Goal: Find specific page/section: Find specific page/section

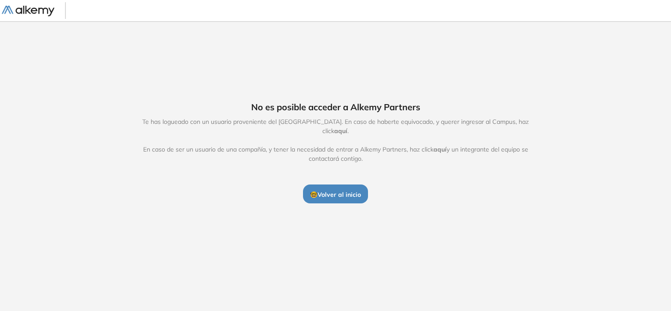
click at [347, 127] on span "aquí" at bounding box center [340, 131] width 13 height 8
click at [446, 146] on span "aquí" at bounding box center [439, 149] width 13 height 8
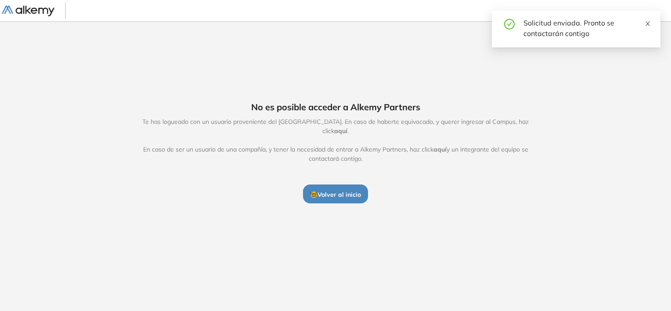
click at [648, 25] on icon "close" at bounding box center [648, 24] width 4 height 4
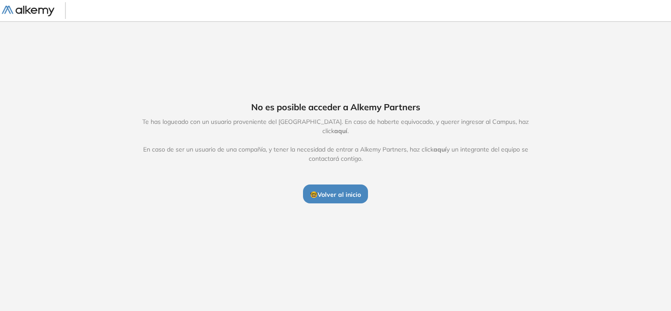
click at [346, 201] on div "No es posible acceder a Alkemy Partners Te has logueado con un usuario provenie…" at bounding box center [335, 152] width 671 height 262
click at [355, 191] on span "🤓 Volver al inicio" at bounding box center [335, 195] width 51 height 8
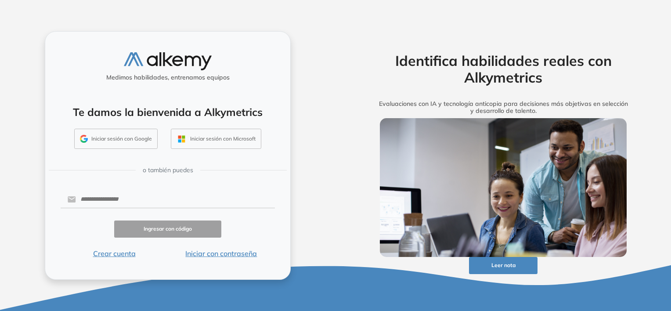
click at [218, 255] on button "Iniciar con contraseña" at bounding box center [221, 253] width 107 height 11
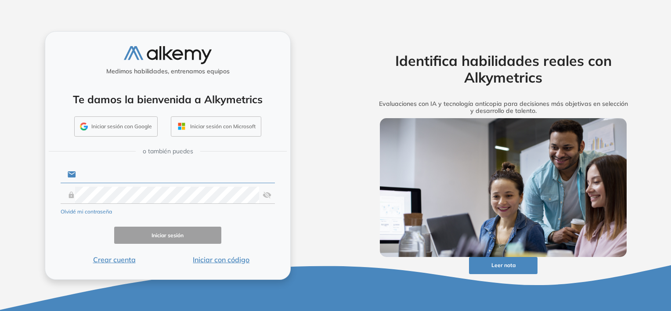
click at [129, 172] on input "text" at bounding box center [175, 174] width 199 height 17
type input "**********"
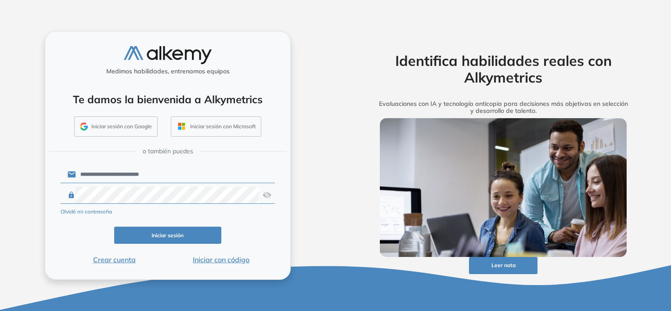
click button "Iniciar sesión" at bounding box center [167, 235] width 107 height 17
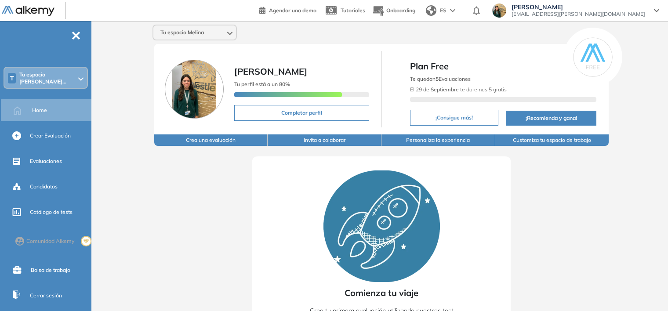
click at [65, 76] on div "T Tu espacio [PERSON_NAME]..." at bounding box center [45, 78] width 83 height 21
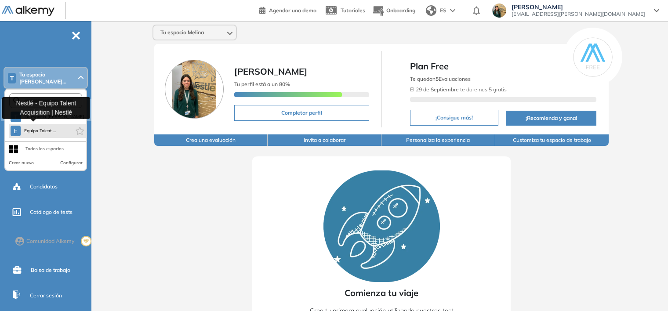
click at [47, 126] on button "E Equipo Talent ..." at bounding box center [34, 131] width 46 height 11
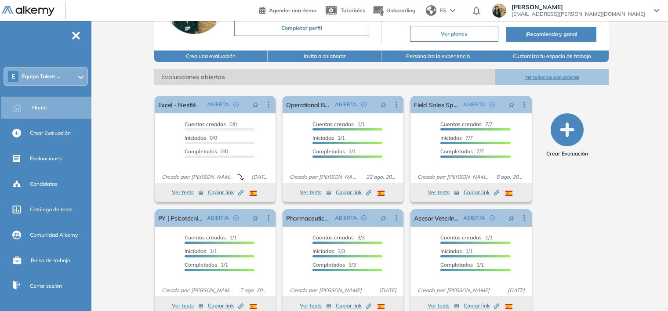
scroll to position [106, 0]
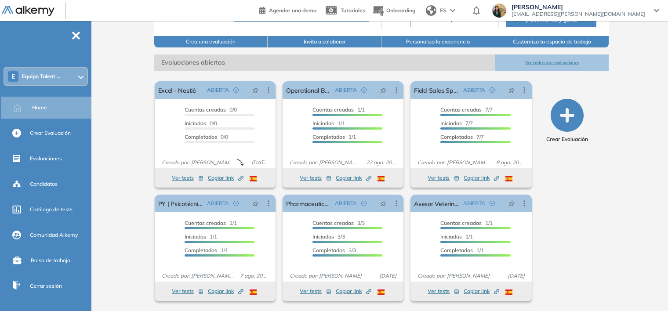
click at [548, 64] on button "Ver todas las evaluaciones" at bounding box center [552, 62] width 114 height 16
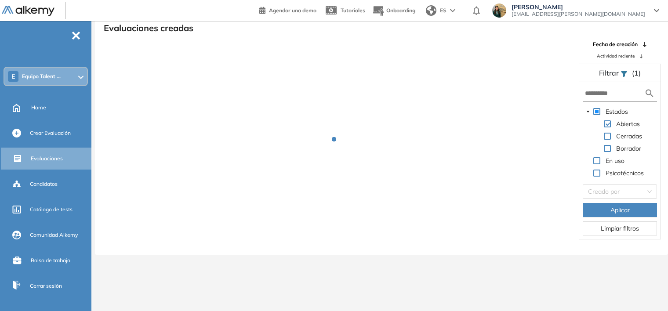
scroll to position [21, 0]
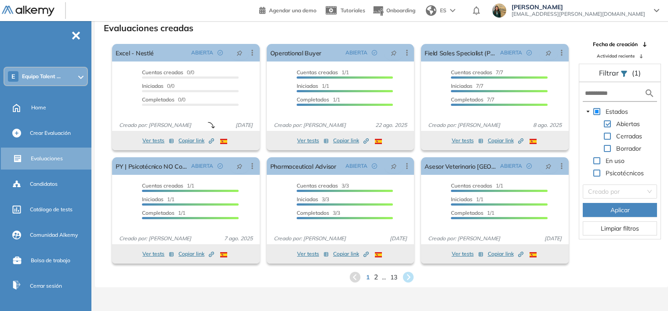
click at [375, 278] on span "2" at bounding box center [375, 277] width 4 height 10
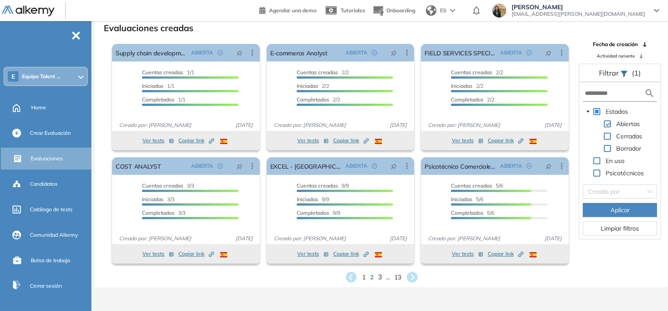
click at [379, 278] on span "3" at bounding box center [379, 277] width 4 height 10
click at [383, 279] on span "4" at bounding box center [385, 277] width 4 height 10
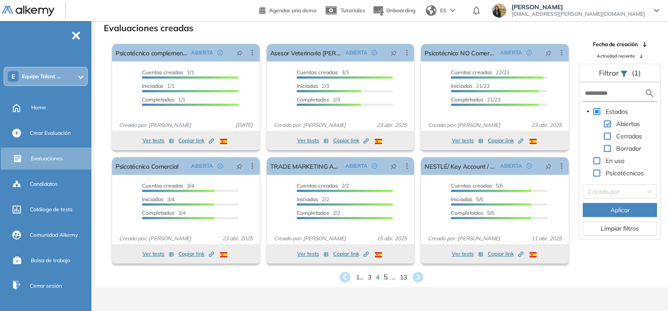
click at [384, 277] on span "5" at bounding box center [385, 277] width 4 height 10
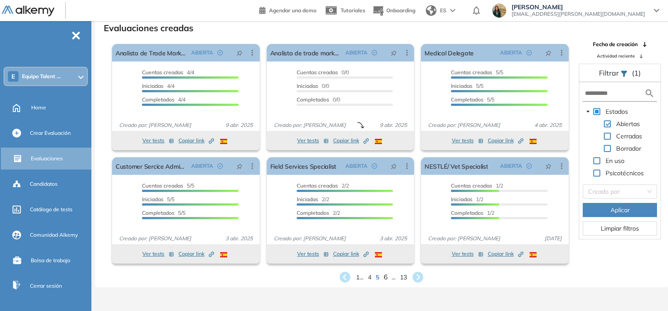
click at [385, 278] on span "6" at bounding box center [385, 277] width 4 height 10
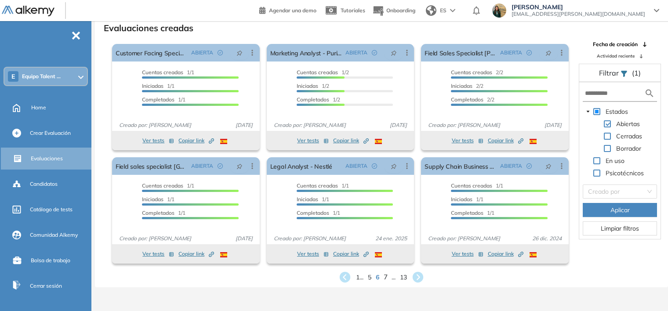
click at [384, 279] on span "7" at bounding box center [385, 277] width 4 height 10
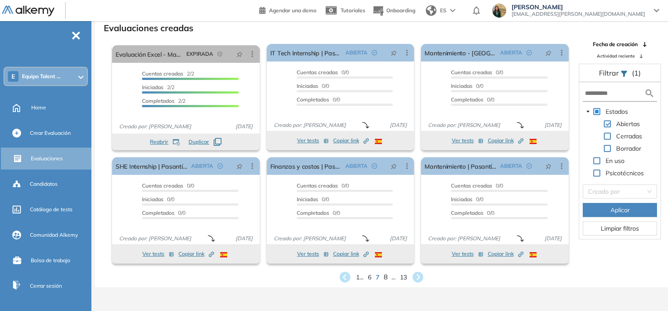
click at [383, 276] on span "8" at bounding box center [385, 277] width 4 height 10
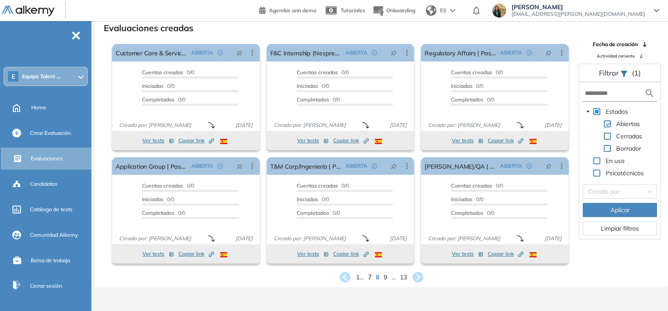
click at [369, 276] on span "7" at bounding box center [370, 277] width 4 height 10
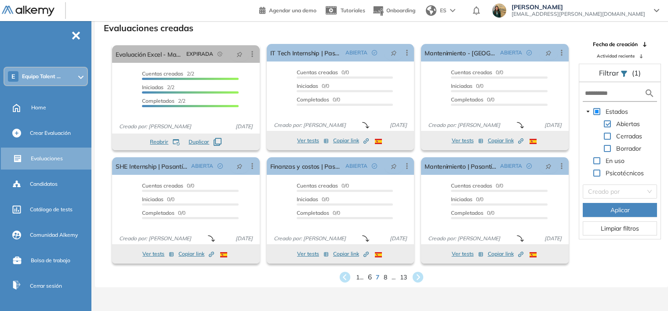
click at [369, 277] on span "6" at bounding box center [370, 277] width 4 height 10
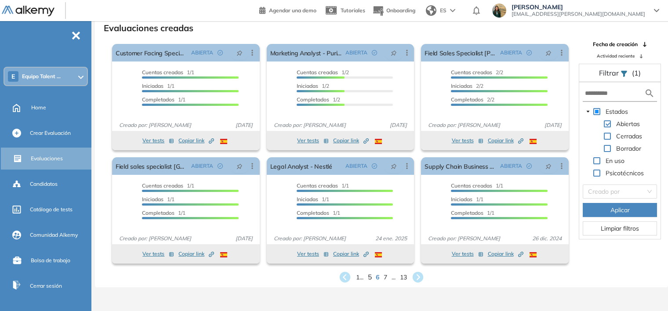
click at [368, 277] on span "5" at bounding box center [370, 277] width 4 height 10
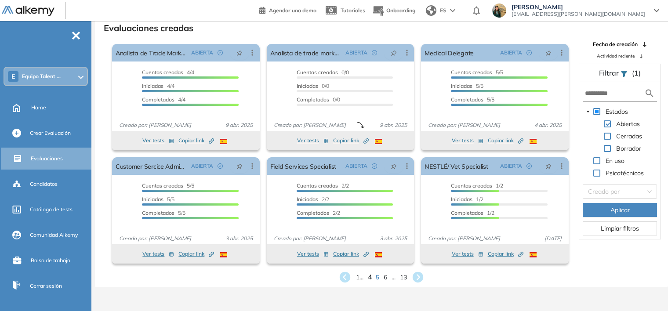
click at [368, 278] on span "4" at bounding box center [370, 277] width 4 height 10
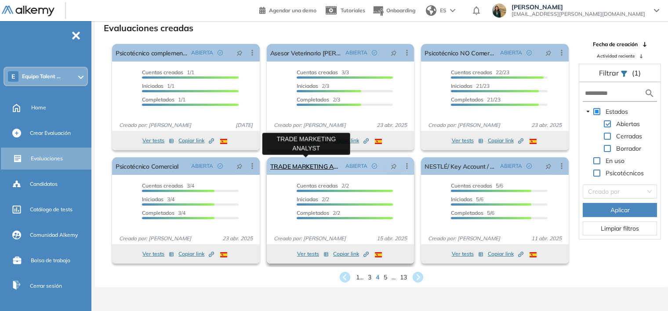
click at [311, 170] on link "TRADE MARKETING ANALYST" at bounding box center [306, 166] width 72 height 18
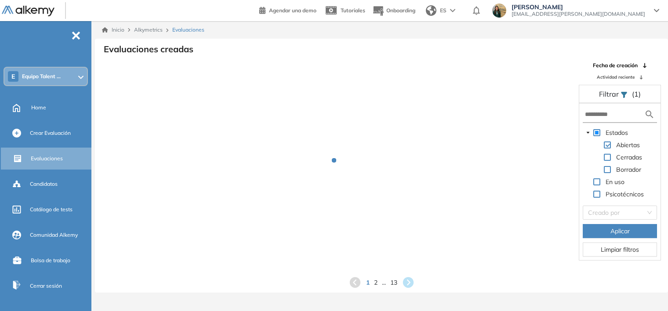
scroll to position [21, 0]
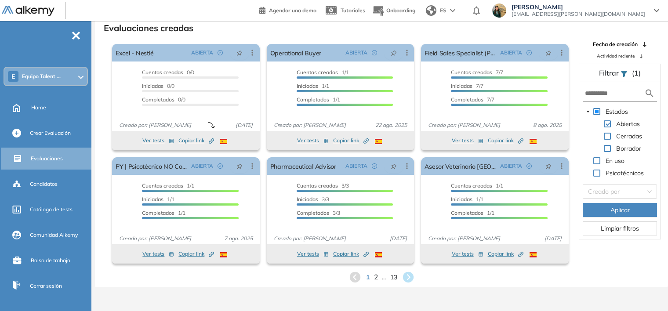
click at [376, 276] on span "2" at bounding box center [375, 277] width 4 height 10
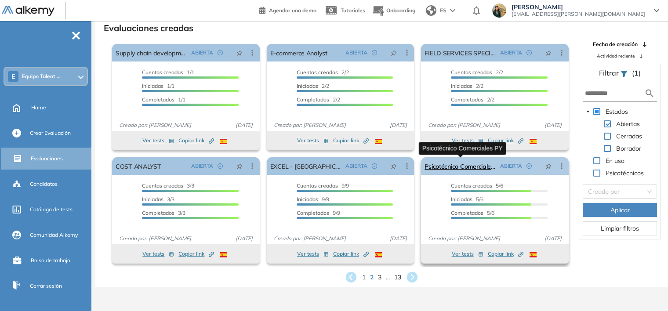
click at [458, 165] on link "Psicotécnico Comerciales PY" at bounding box center [460, 166] width 72 height 18
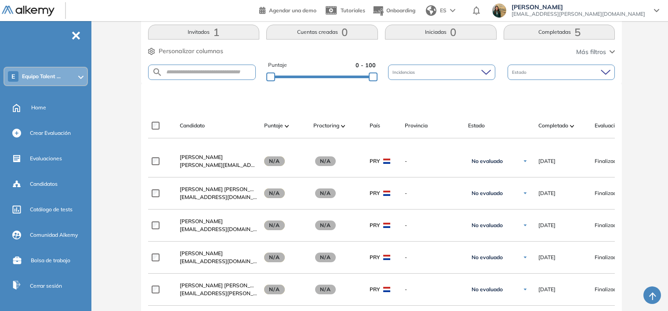
scroll to position [169, 0]
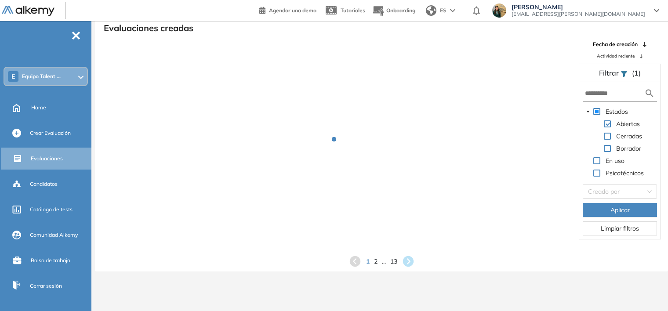
scroll to position [21, 0]
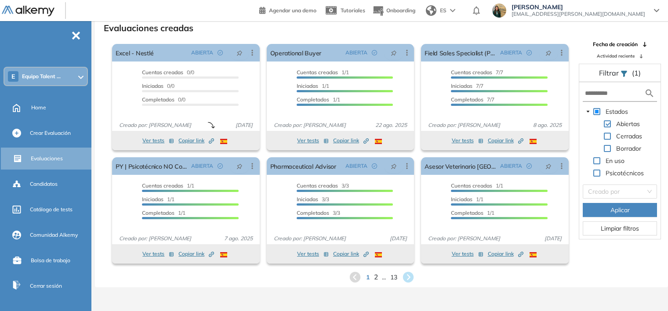
click at [375, 278] on span "2" at bounding box center [375, 277] width 4 height 10
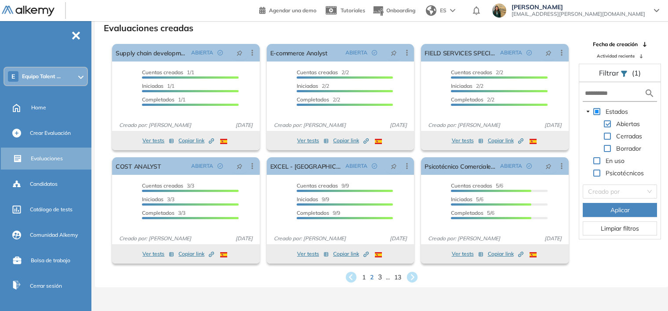
click at [379, 274] on span "3" at bounding box center [379, 277] width 4 height 10
click at [384, 276] on span "4" at bounding box center [385, 277] width 4 height 10
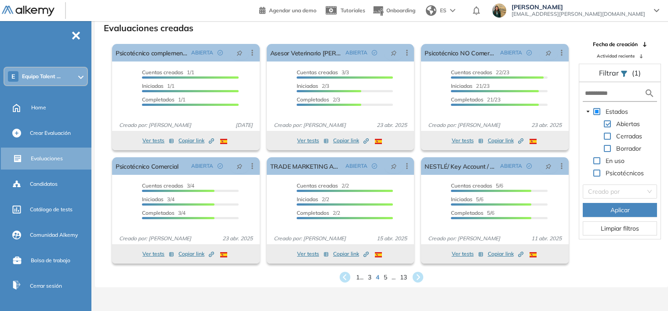
click at [383, 278] on div "1 ... 3 4 5 ... 13" at bounding box center [381, 277] width 559 height 13
click at [387, 277] on span "5" at bounding box center [385, 277] width 4 height 10
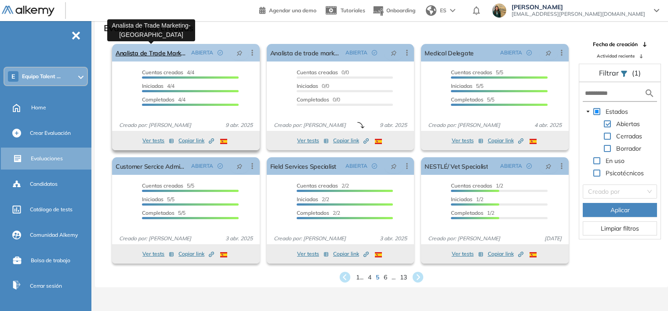
click at [160, 59] on link "Analista de Trade Marketing- [GEOGRAPHIC_DATA]" at bounding box center [151, 53] width 72 height 18
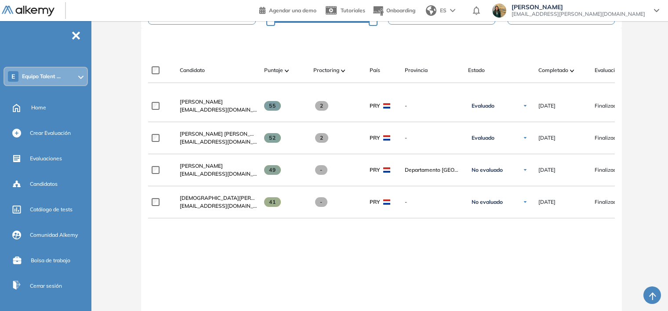
scroll to position [240, 0]
